Goal: Navigation & Orientation: Find specific page/section

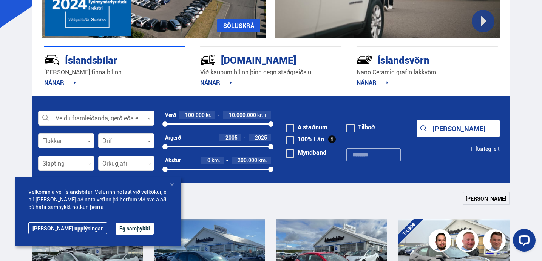
scroll to position [142, 0]
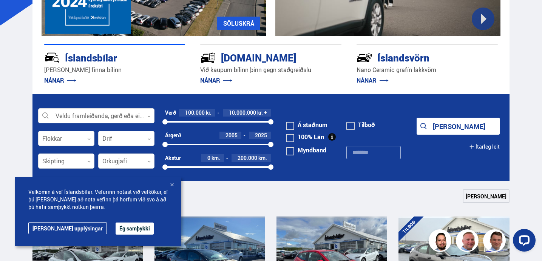
click at [133, 105] on form "Veldu framleiðanda, gerð eða eiginleika 0 Flokkar 0 Drif 0 Verð 100.000 kr. 10.…" at bounding box center [270, 137] width 477 height 87
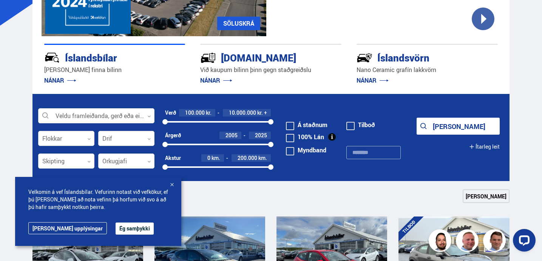
click at [114, 240] on div "Velkomin á vef Íslandsbílar. Vefurinn notast við vefkökur, ef þú [PERSON_NAME] …" at bounding box center [98, 211] width 166 height 69
click at [116, 232] on button "Ég samþykki" at bounding box center [135, 229] width 38 height 12
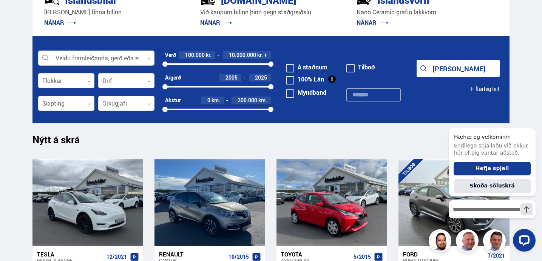
scroll to position [179, 0]
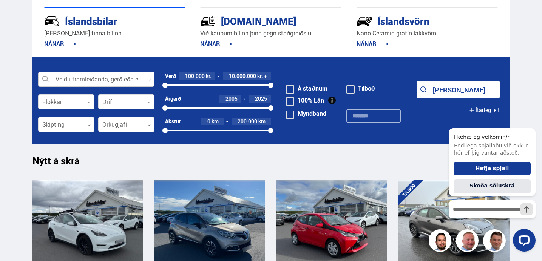
click at [116, 77] on div at bounding box center [96, 79] width 116 height 15
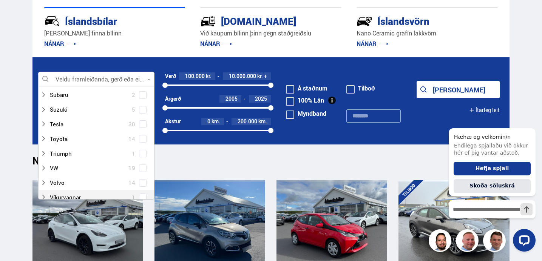
scroll to position [556, 0]
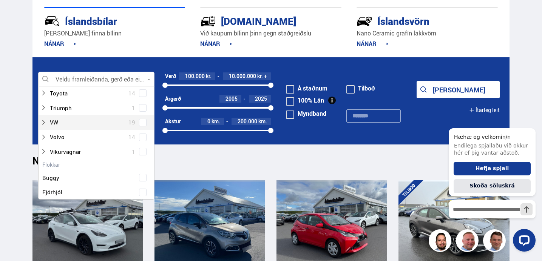
click at [142, 123] on span at bounding box center [143, 122] width 6 height 1
click at [45, 123] on icon at bounding box center [43, 123] width 6 height 6
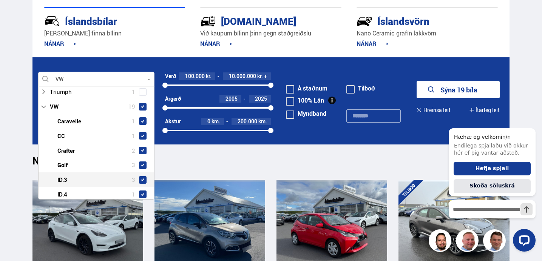
scroll to position [572, 0]
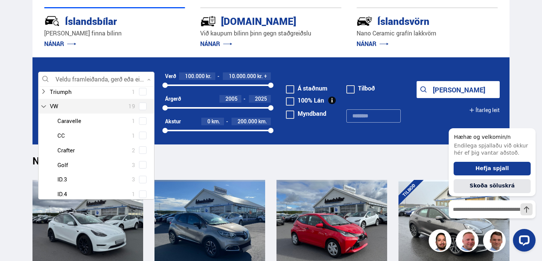
click at [142, 110] on span at bounding box center [143, 107] width 8 height 8
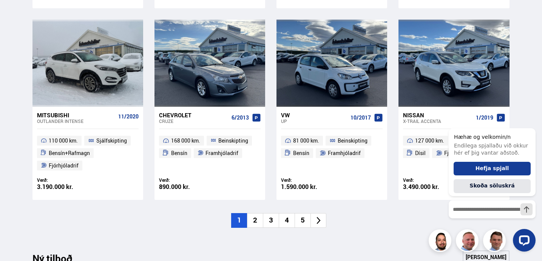
scroll to position [589, 0]
